Goal: Task Accomplishment & Management: Use online tool/utility

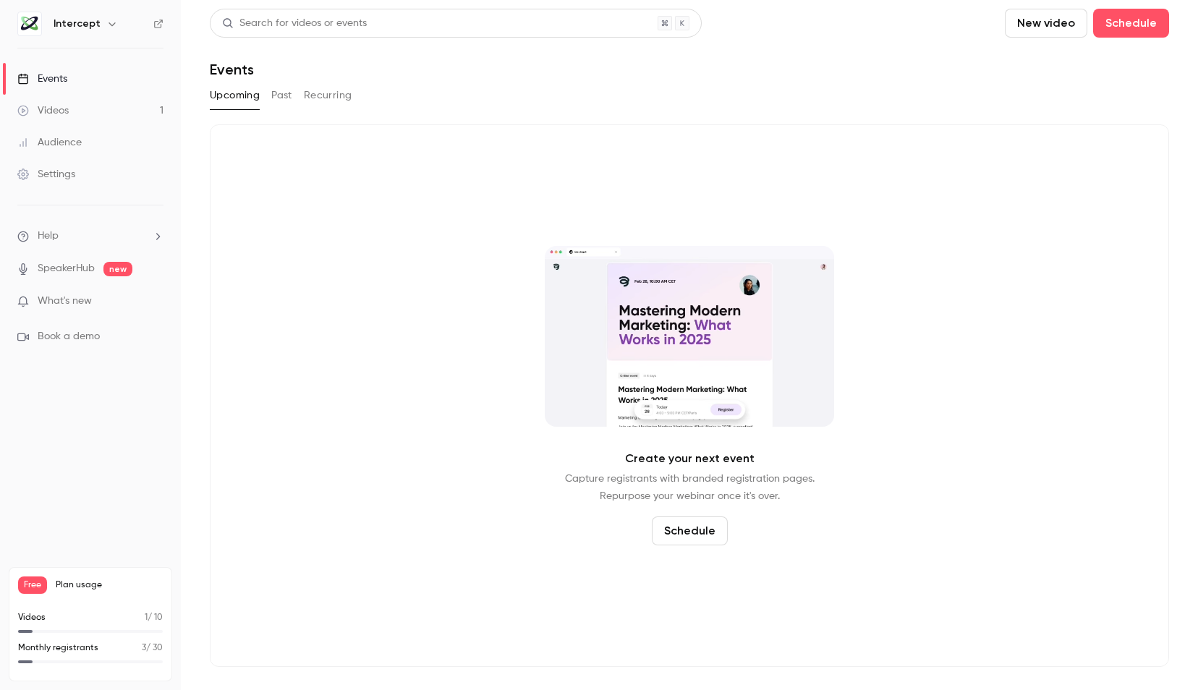
click at [99, 119] on link "Videos 1" at bounding box center [90, 111] width 181 height 32
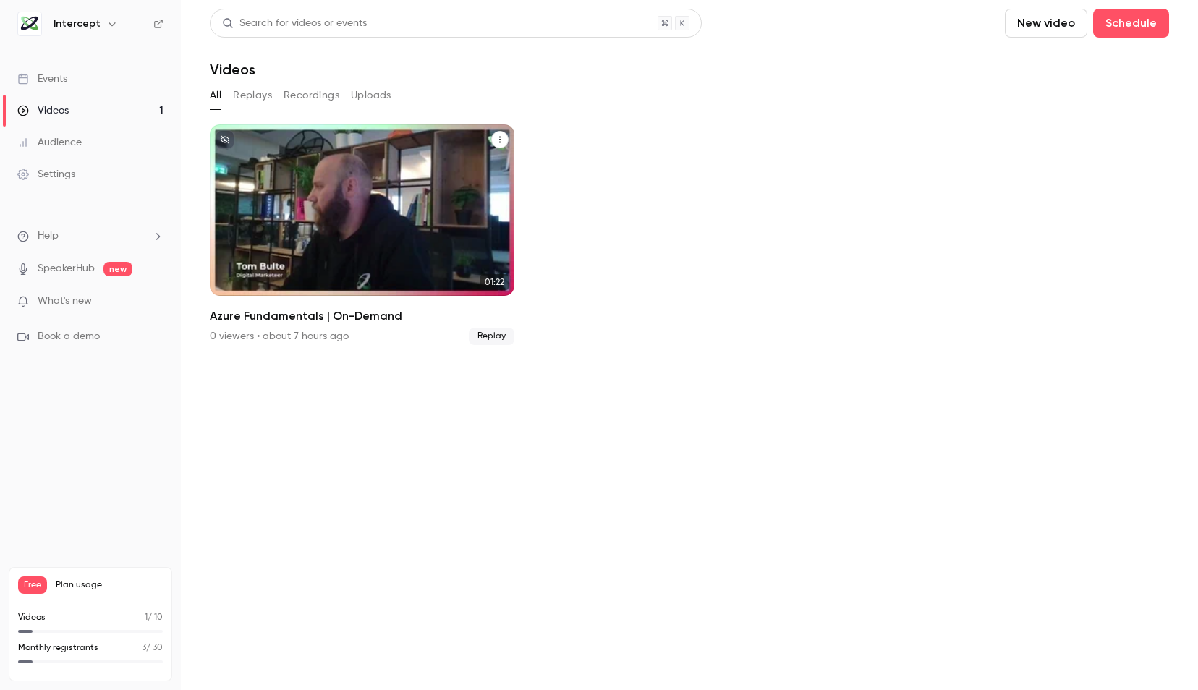
click at [441, 245] on div "Azure Fundamentals | On-Demand" at bounding box center [362, 209] width 305 height 171
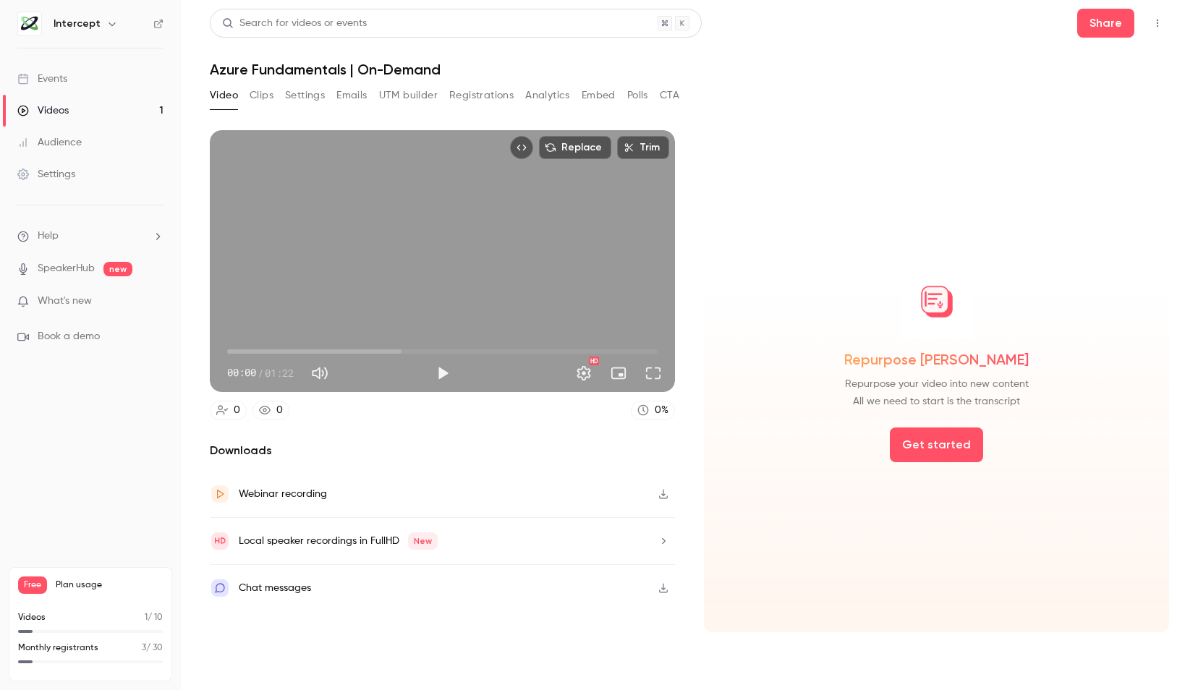
drag, startPoint x: 560, startPoint y: 143, endPoint x: 547, endPoint y: 145, distance: 13.2
click at [547, 145] on button "Replace" at bounding box center [575, 147] width 72 height 23
click at [539, 136] on button "Replace" at bounding box center [575, 147] width 72 height 23
